Goal: Task Accomplishment & Management: Use online tool/utility

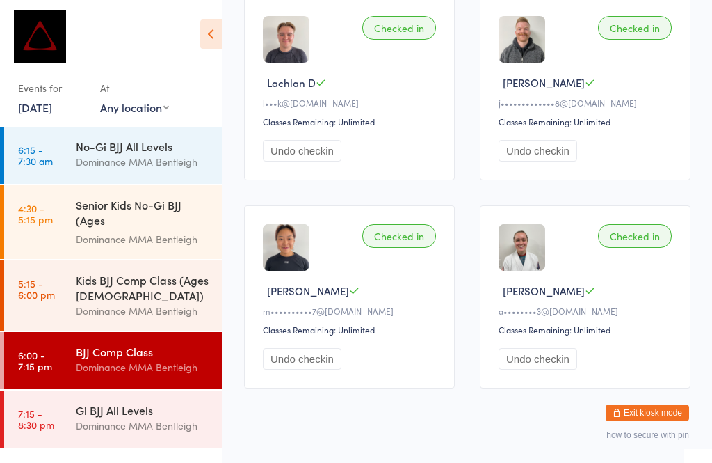
scroll to position [458, 0]
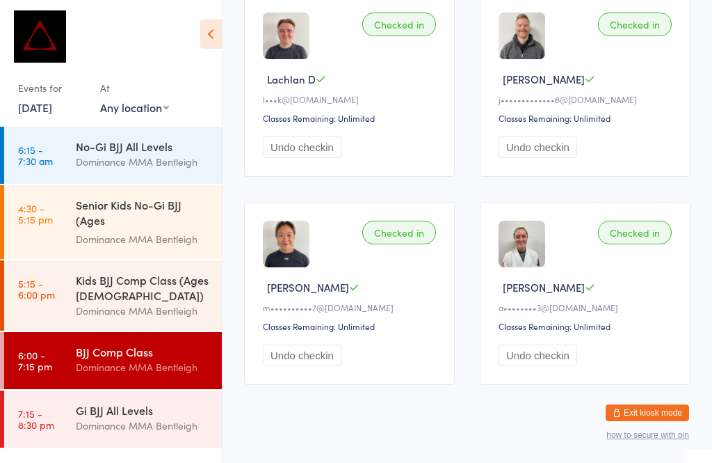
click at [155, 417] on div "Gi BJJ All Levels" at bounding box center [143, 409] width 134 height 15
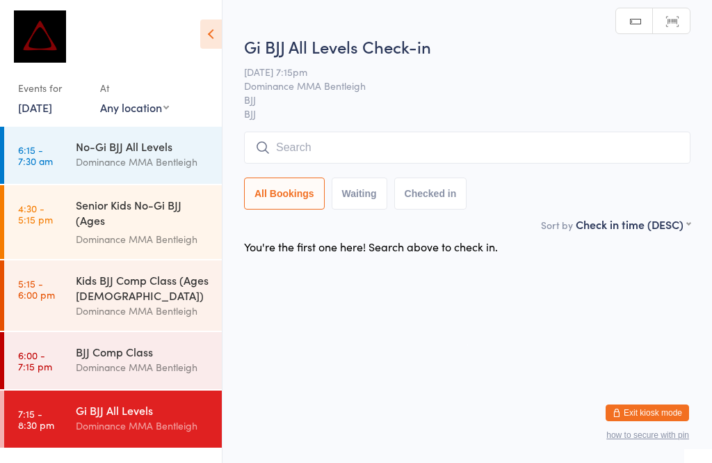
click at [168, 345] on div "BJJ Comp Class Dominance MMA Bentleigh" at bounding box center [149, 359] width 146 height 55
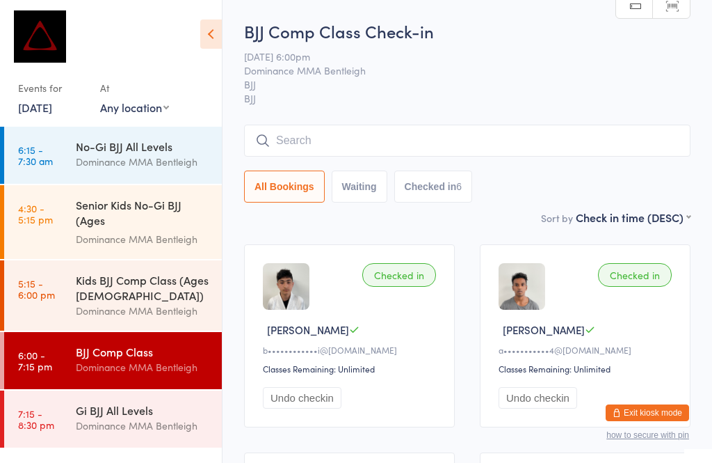
click at [95, 423] on div "Dominance MMA Bentleigh" at bounding box center [143, 425] width 134 height 16
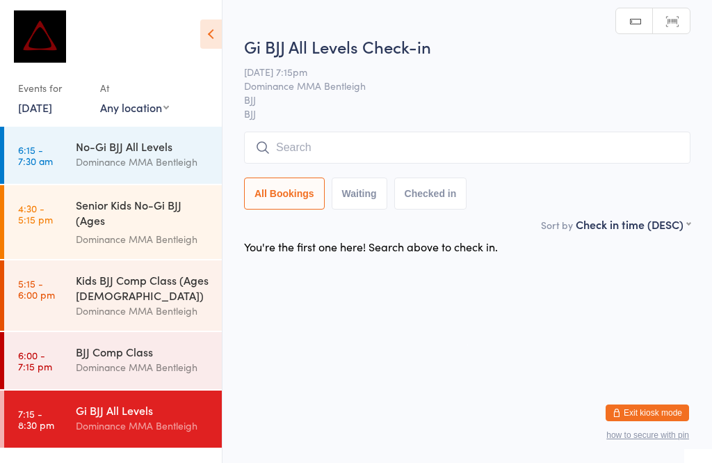
click at [549, 147] on input "search" at bounding box center [467, 147] width 447 height 32
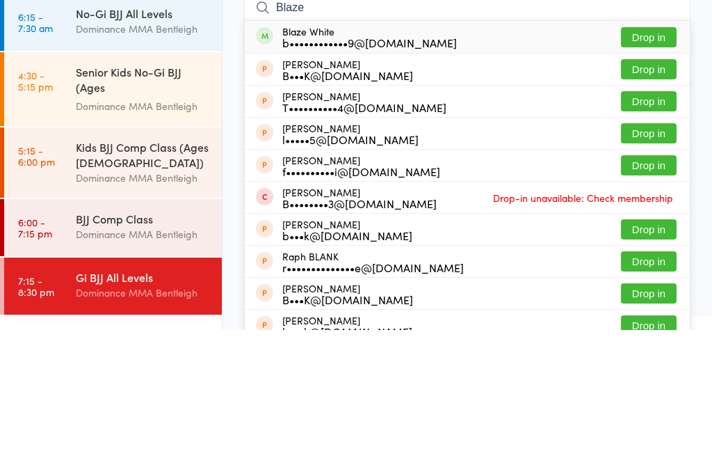
type input "Blaze"
click at [650, 160] on button "Drop in" at bounding box center [649, 170] width 56 height 20
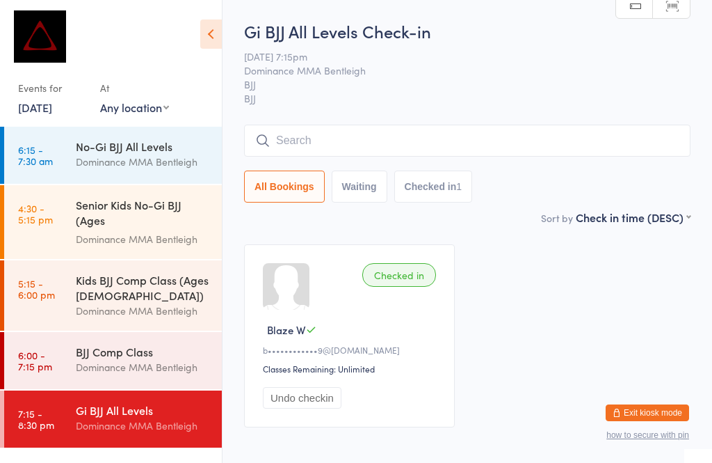
click at [408, 140] on input "search" at bounding box center [467, 141] width 447 height 32
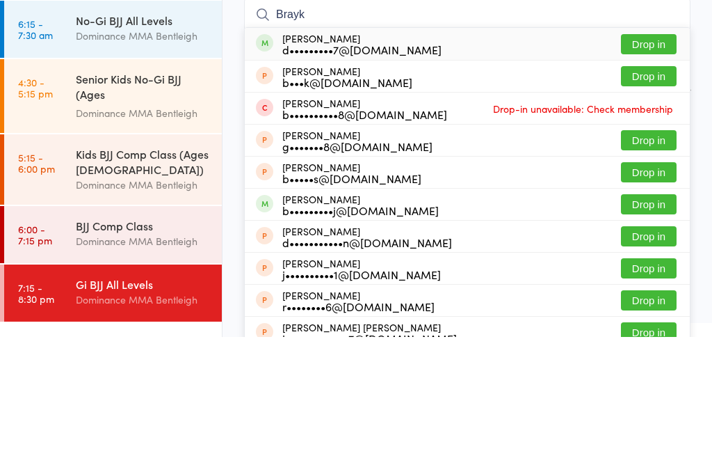
type input "Brayk"
click at [643, 160] on button "Drop in" at bounding box center [649, 170] width 56 height 20
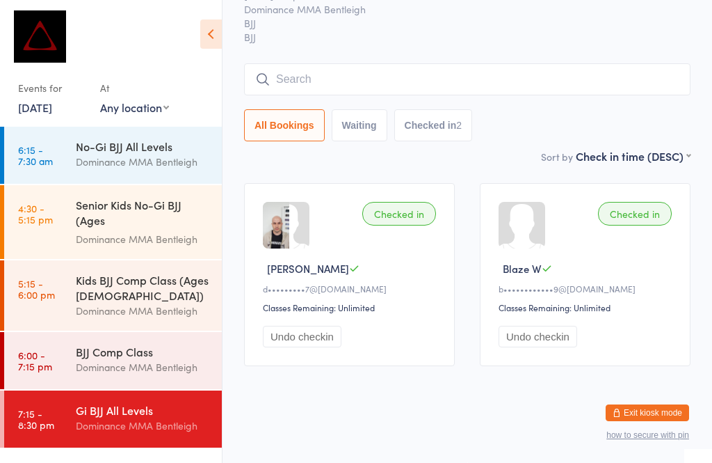
click at [380, 67] on input "search" at bounding box center [467, 79] width 447 height 32
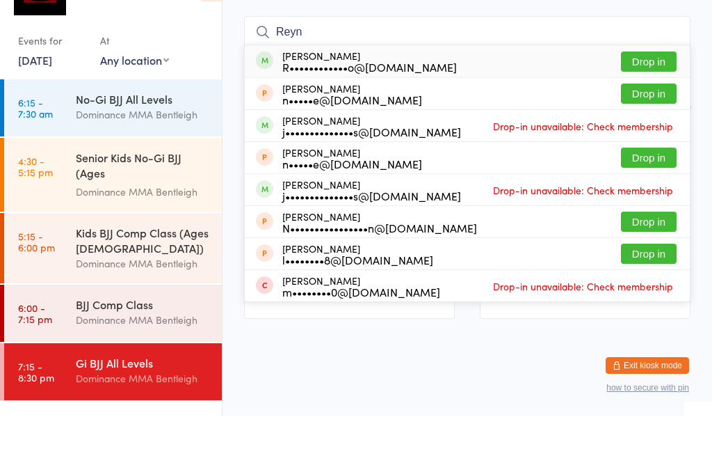
click at [630, 63] on input "Reyn" at bounding box center [467, 79] width 447 height 32
type input "Reyn"
click at [655, 99] on button "Drop in" at bounding box center [649, 109] width 56 height 20
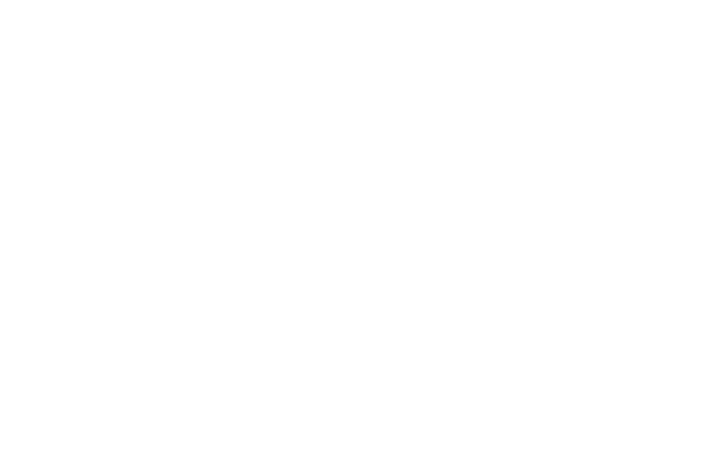
scroll to position [0, 0]
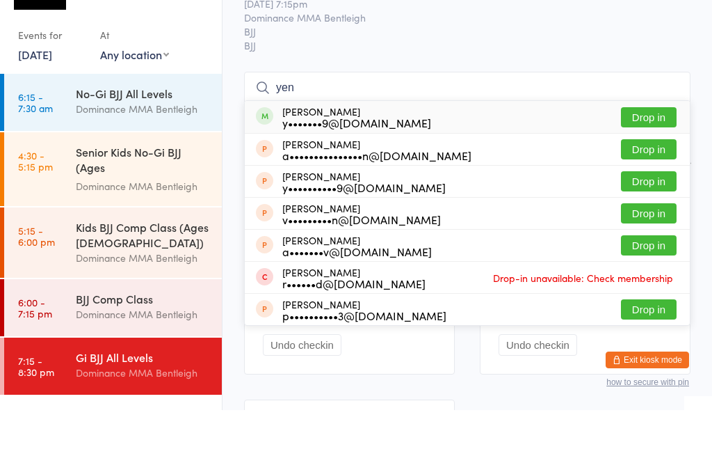
type input "yen"
click at [452, 154] on div "Yen Ho y•••••••9@[DOMAIN_NAME] Drop in" at bounding box center [467, 170] width 445 height 32
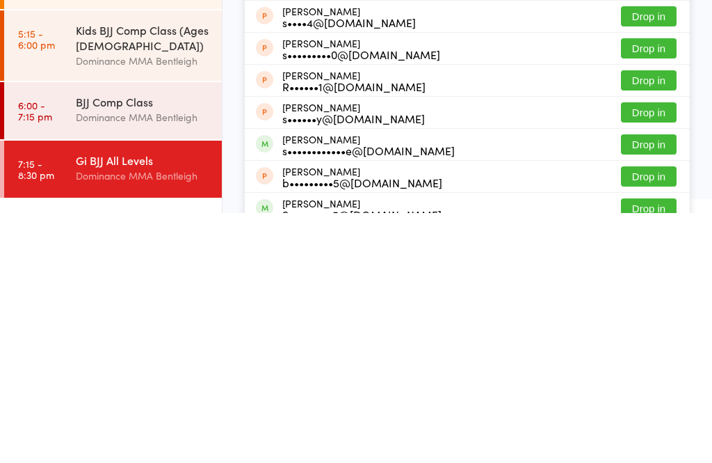
type input "[PERSON_NAME]"
click at [642, 384] on button "Drop in" at bounding box center [649, 394] width 56 height 20
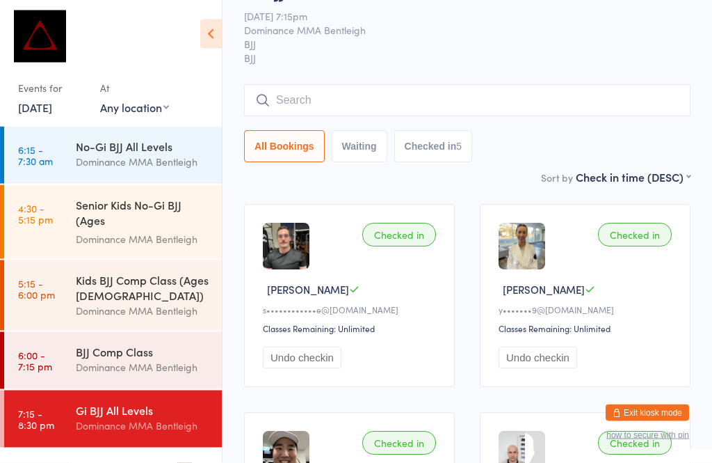
scroll to position [33, 0]
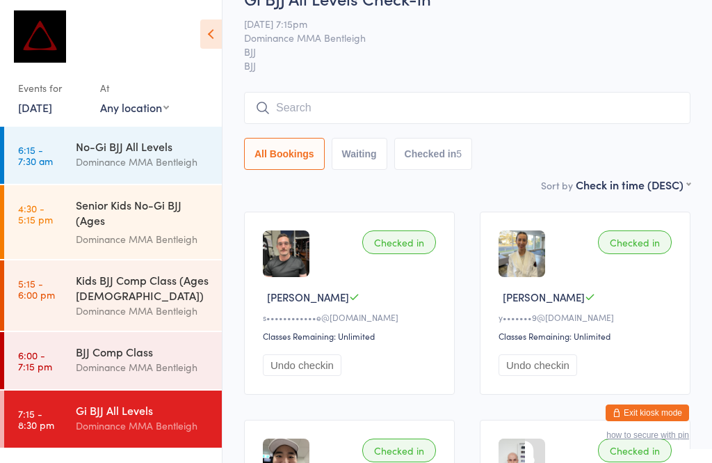
click at [326, 97] on input "search" at bounding box center [467, 108] width 447 height 32
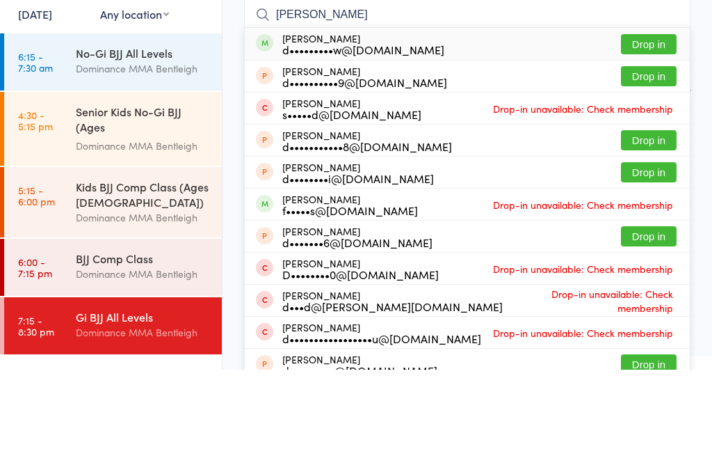
type input "[PERSON_NAME]"
click at [652, 127] on button "Drop in" at bounding box center [649, 137] width 56 height 20
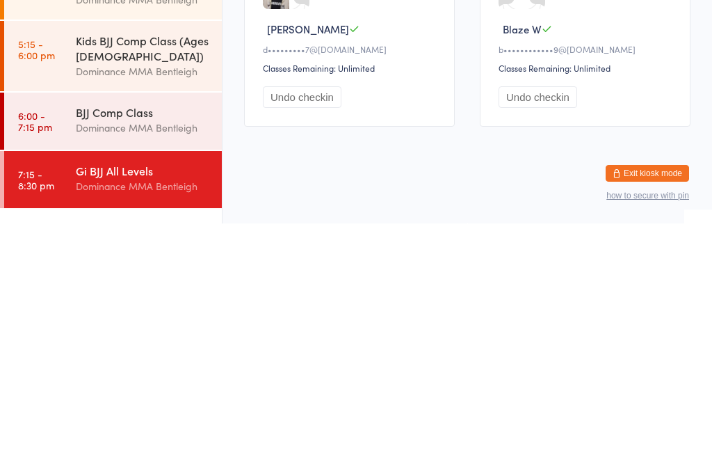
scroll to position [31, 0]
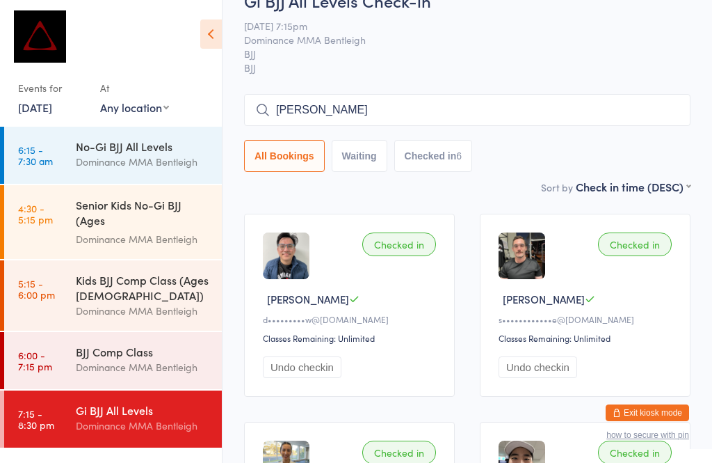
type input "[PERSON_NAME]"
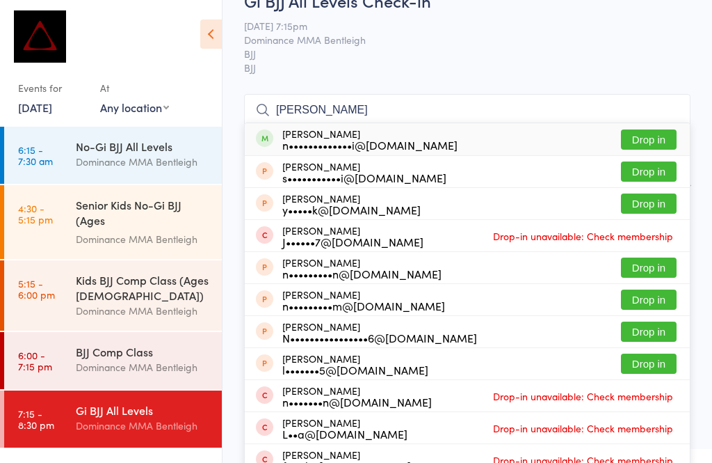
click at [656, 138] on button "Drop in" at bounding box center [649, 139] width 56 height 20
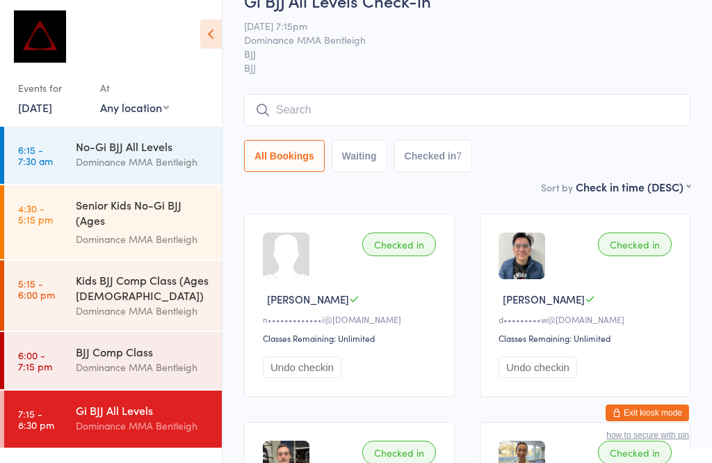
click at [332, 102] on input "search" at bounding box center [467, 110] width 447 height 32
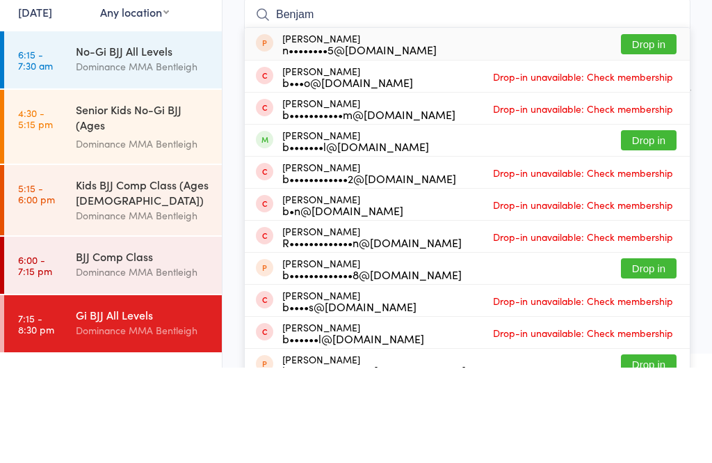
type input "Benjam"
click at [657, 225] on button "Drop in" at bounding box center [649, 235] width 56 height 20
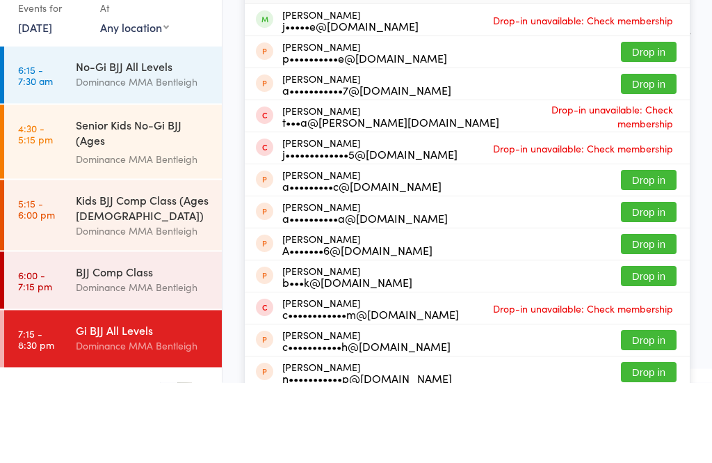
scroll to position [101, 0]
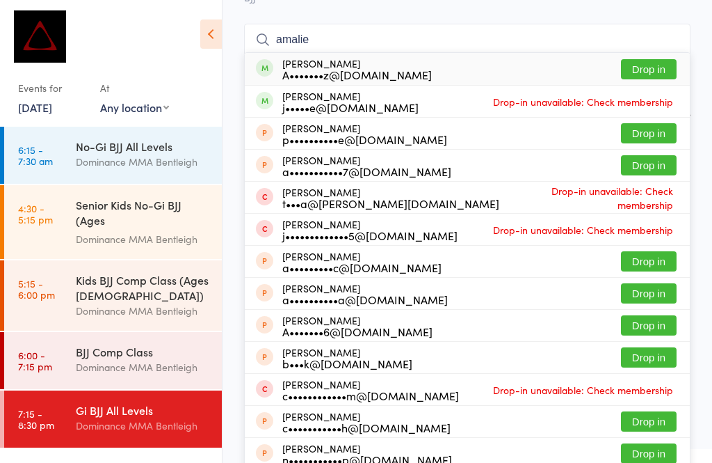
type input "amalie"
click at [643, 77] on button "Drop in" at bounding box center [649, 69] width 56 height 20
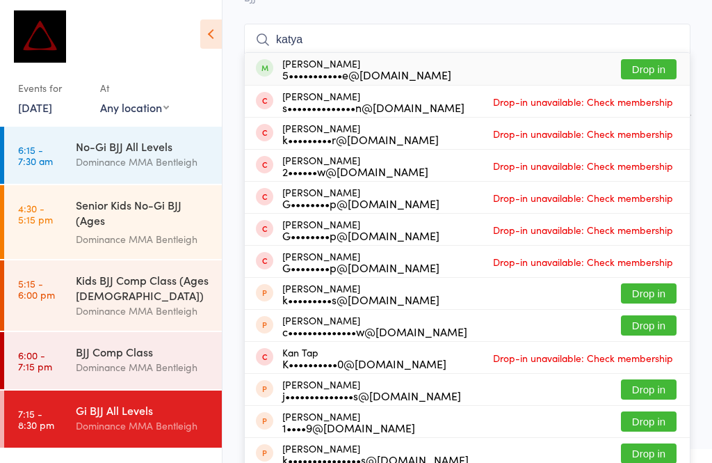
type input "katya"
click at [420, 76] on div "[PERSON_NAME] 5•••••••••••e@[DOMAIN_NAME] Drop in" at bounding box center [467, 69] width 445 height 32
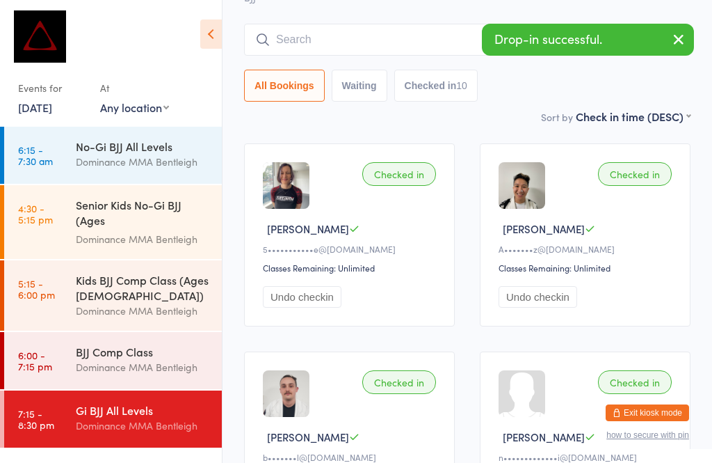
click at [319, 17] on div "Gi BJJ All Levels Check-in [DATE] 7:15pm Dominance MMA Bentleigh BJJ BJJ Manual…" at bounding box center [467, 14] width 447 height 190
click at [333, 40] on input "search" at bounding box center [467, 40] width 447 height 32
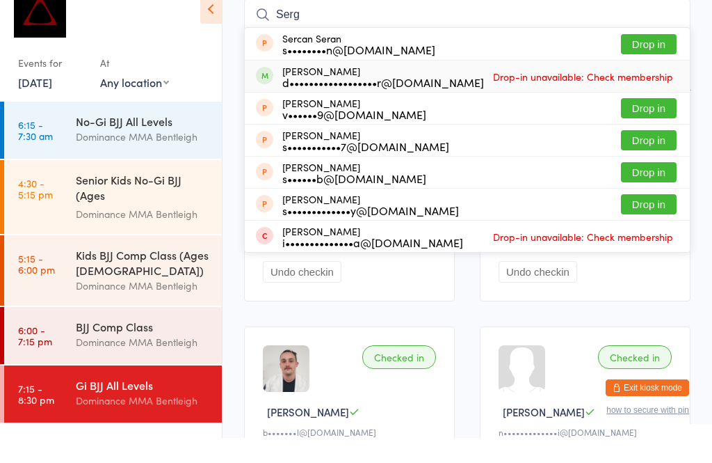
type input "Serg"
click at [423, 102] on div "d••••••••••••••••••r@[DOMAIN_NAME]" at bounding box center [383, 107] width 202 height 11
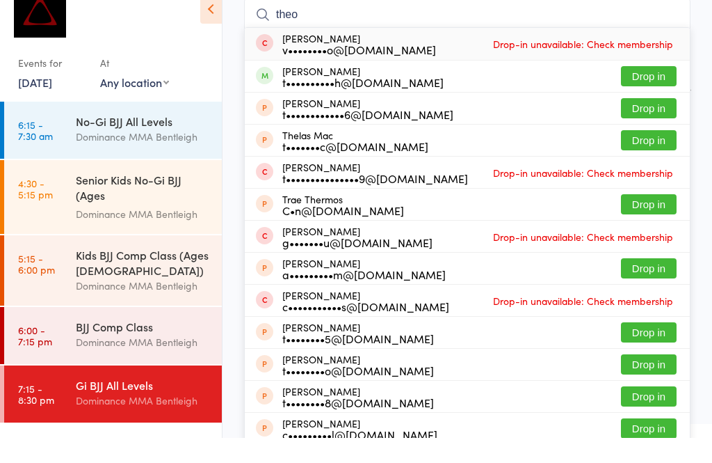
type input "theo"
click at [639, 91] on button "Drop in" at bounding box center [649, 101] width 56 height 20
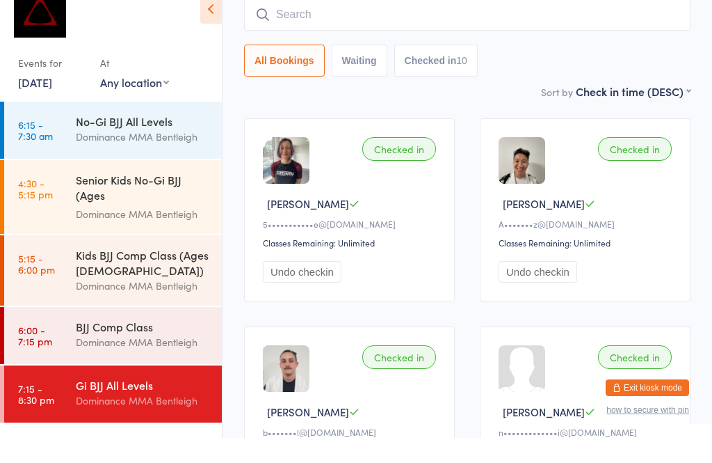
scroll to position [126, 0]
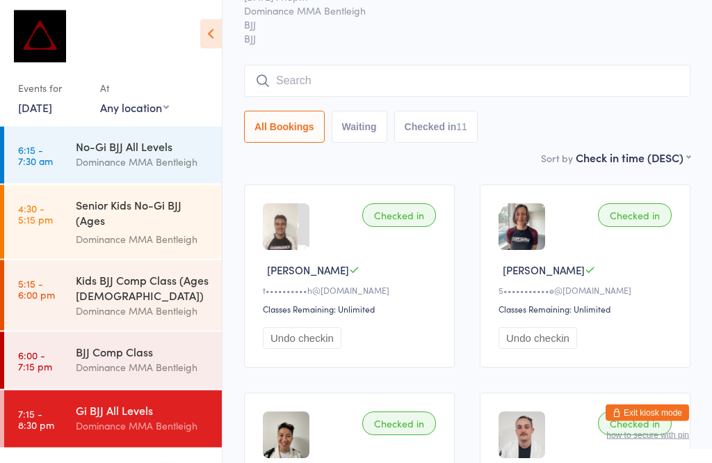
click at [328, 67] on input "search" at bounding box center [467, 81] width 447 height 32
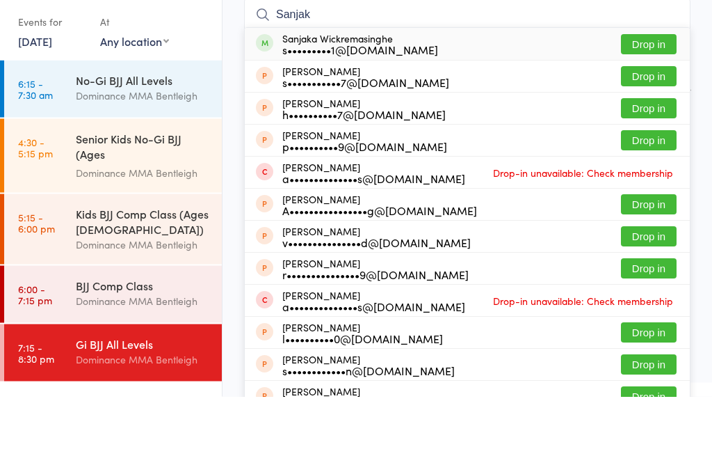
type input "Sanjak"
click at [643, 101] on button "Drop in" at bounding box center [649, 111] width 56 height 20
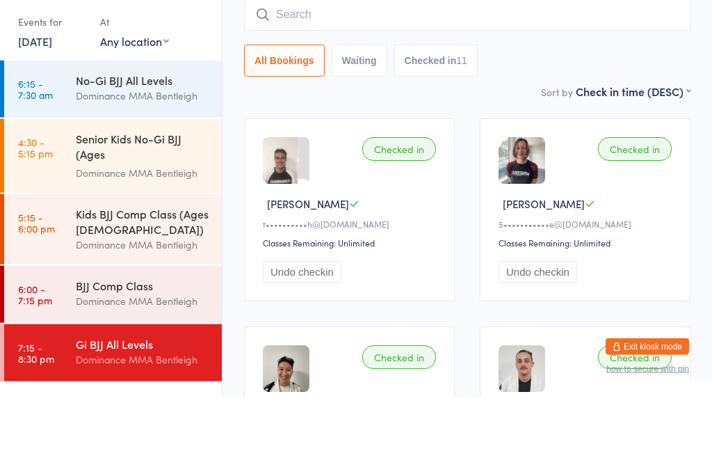
scroll to position [126, 0]
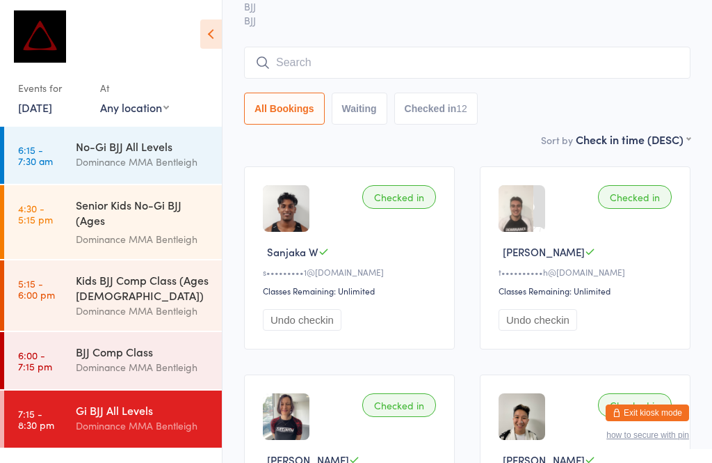
click at [383, 74] on input "search" at bounding box center [467, 63] width 447 height 32
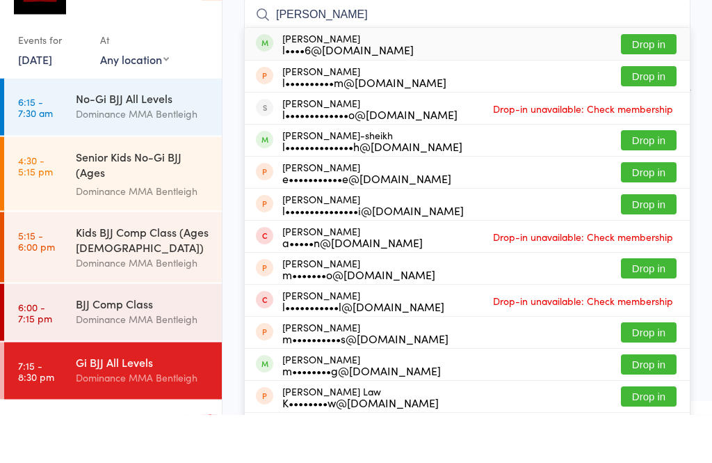
type input "[PERSON_NAME]"
click at [643, 83] on button "Drop in" at bounding box center [649, 93] width 56 height 20
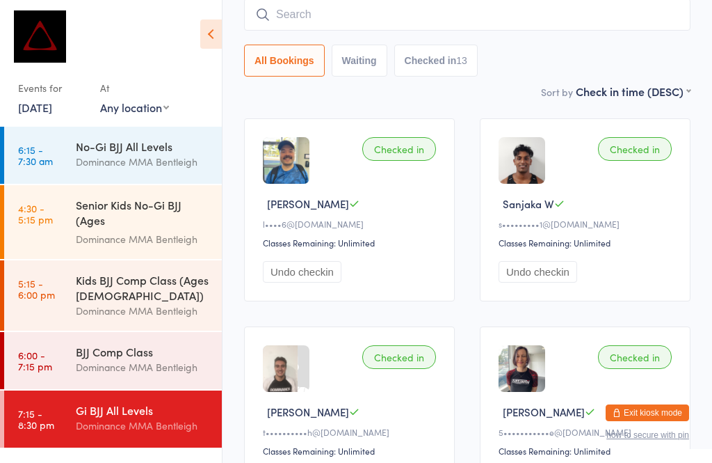
click at [386, 17] on input "search" at bounding box center [467, 15] width 447 height 32
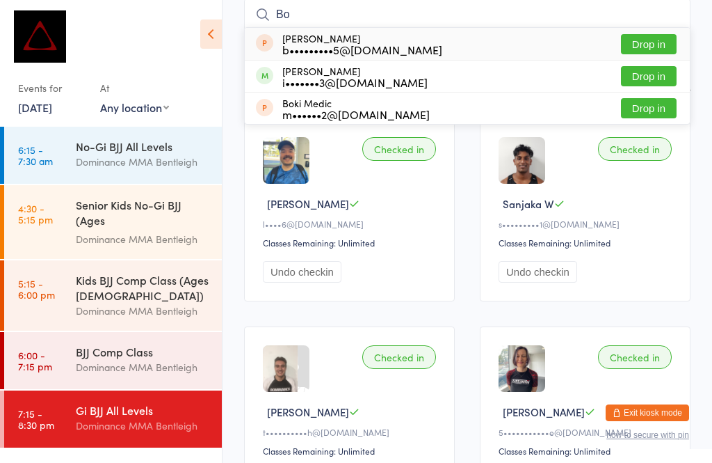
type input "B"
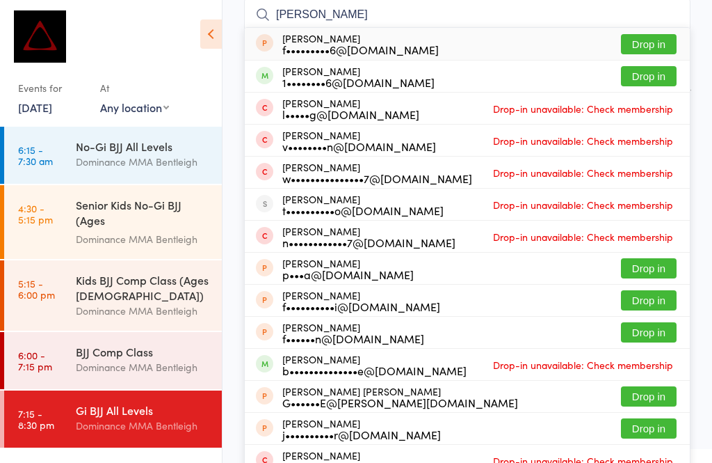
type input "[PERSON_NAME]"
click at [648, 77] on button "Drop in" at bounding box center [649, 76] width 56 height 20
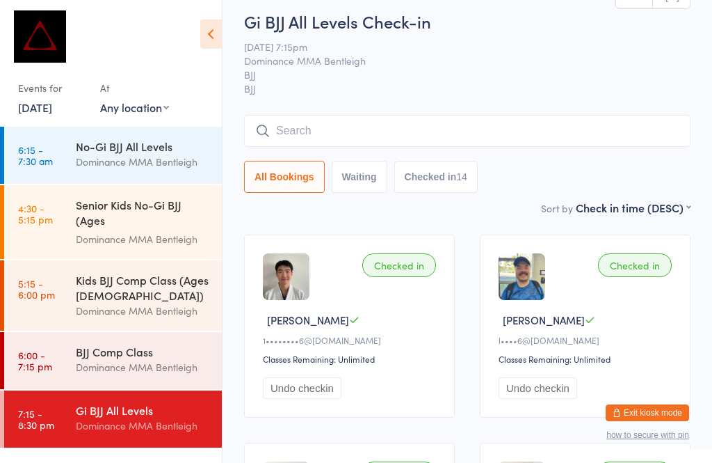
scroll to position [0, 0]
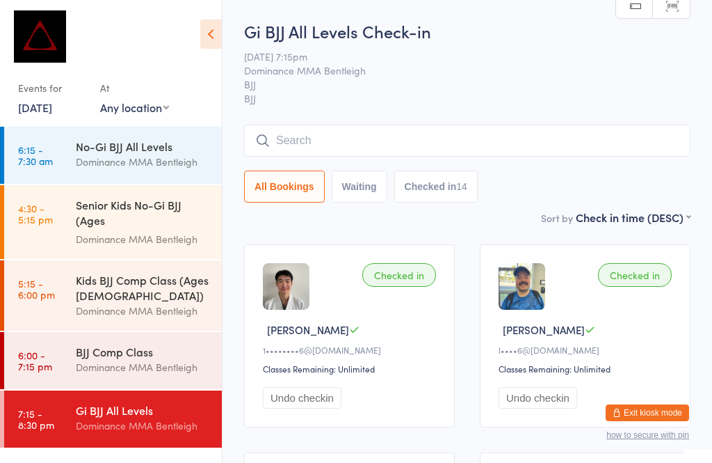
click at [406, 150] on input "search" at bounding box center [467, 141] width 447 height 32
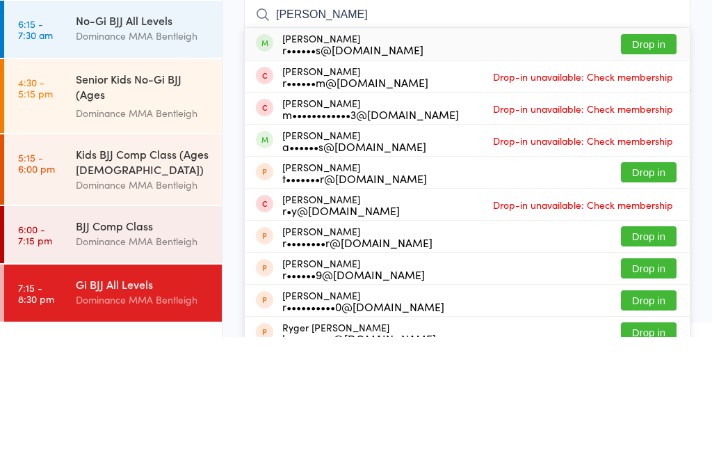
type input "[PERSON_NAME]"
click at [635, 160] on button "Drop in" at bounding box center [649, 170] width 56 height 20
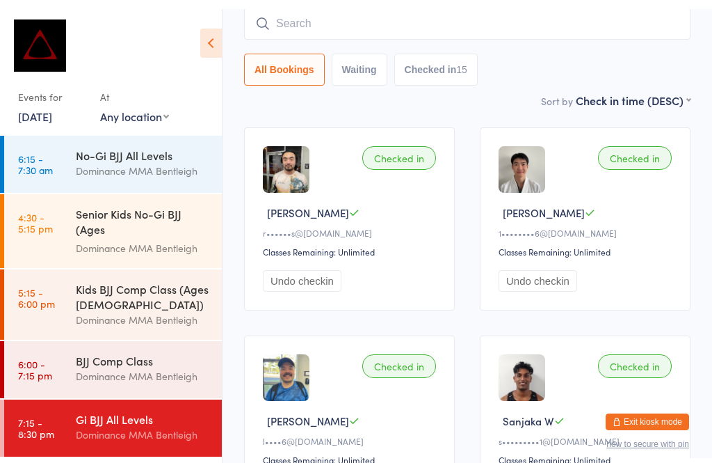
scroll to position [115, 0]
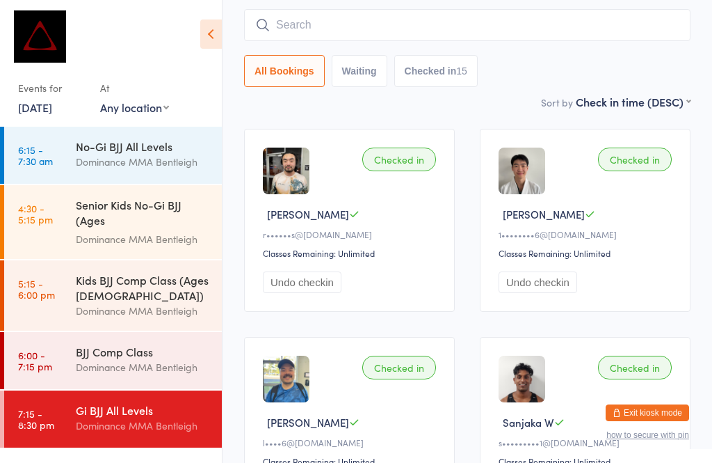
click at [322, 16] on input "search" at bounding box center [467, 25] width 447 height 32
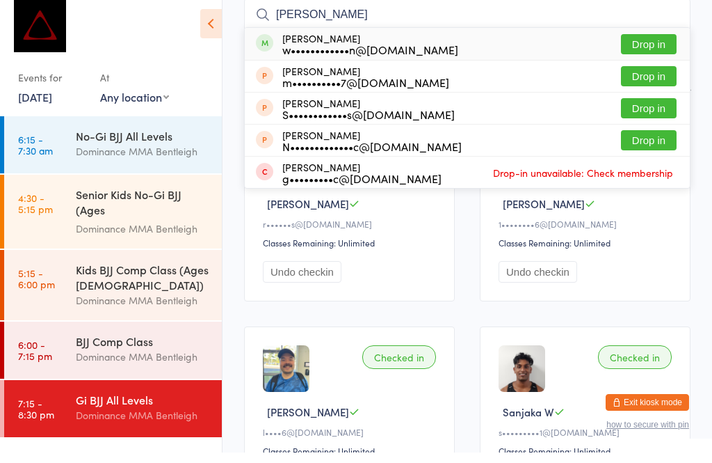
type input "[PERSON_NAME]"
click at [646, 53] on button "Drop in" at bounding box center [649, 55] width 56 height 20
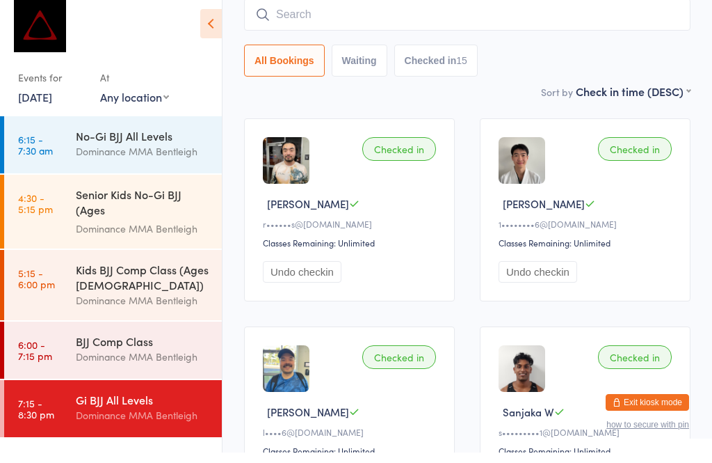
scroll to position [126, 0]
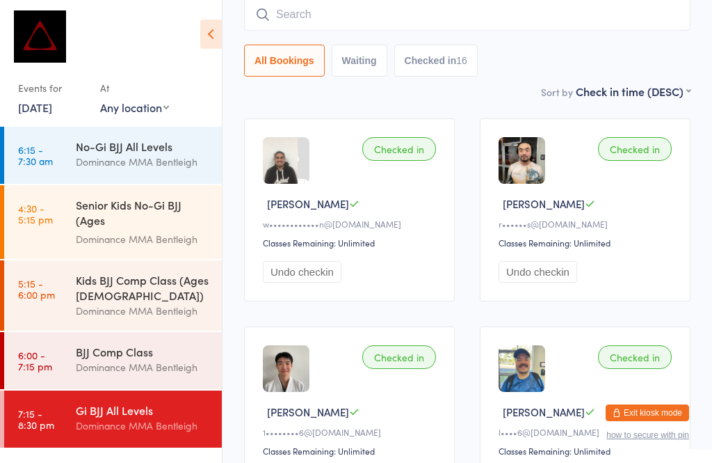
click at [330, 17] on input "search" at bounding box center [467, 15] width 447 height 32
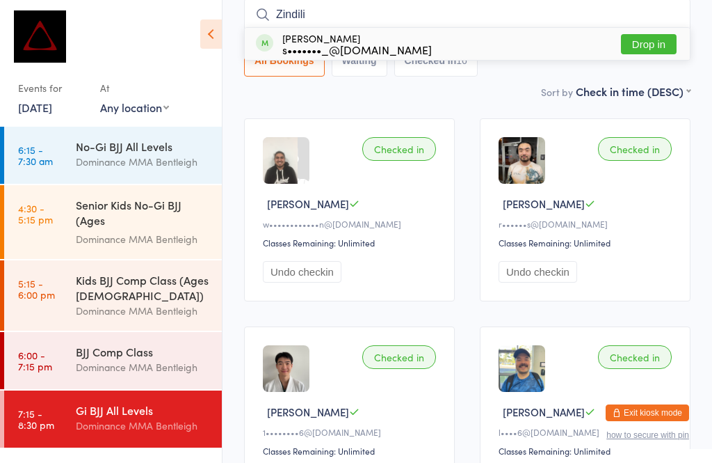
type input "Zindili"
click at [640, 41] on button "Drop in" at bounding box center [649, 44] width 56 height 20
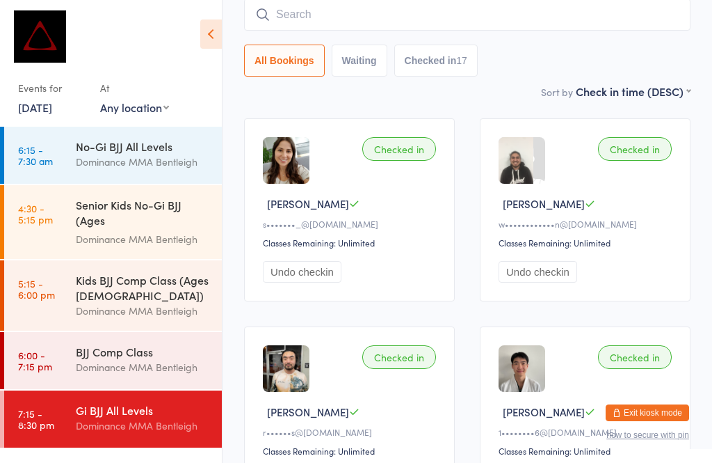
click at [401, 22] on input "search" at bounding box center [467, 15] width 447 height 32
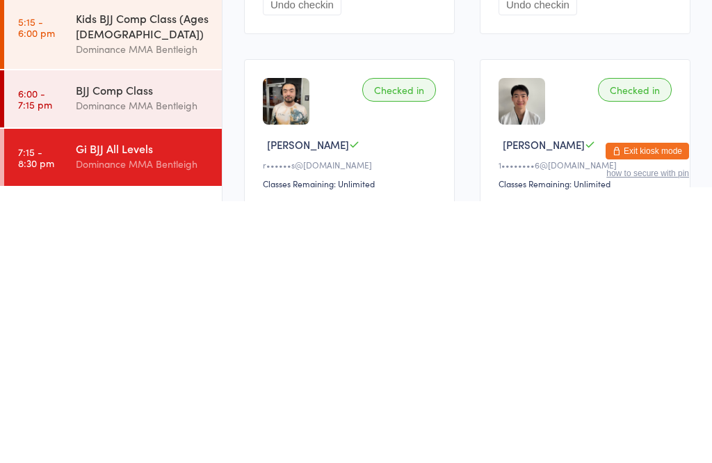
scroll to position [31, 0]
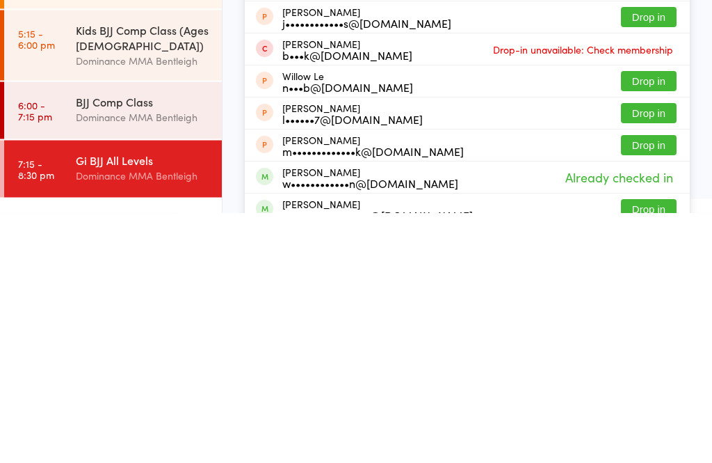
type input "[PERSON_NAME]"
click at [646, 449] on button "Drop in" at bounding box center [649, 459] width 56 height 20
